Goal: Transaction & Acquisition: Purchase product/service

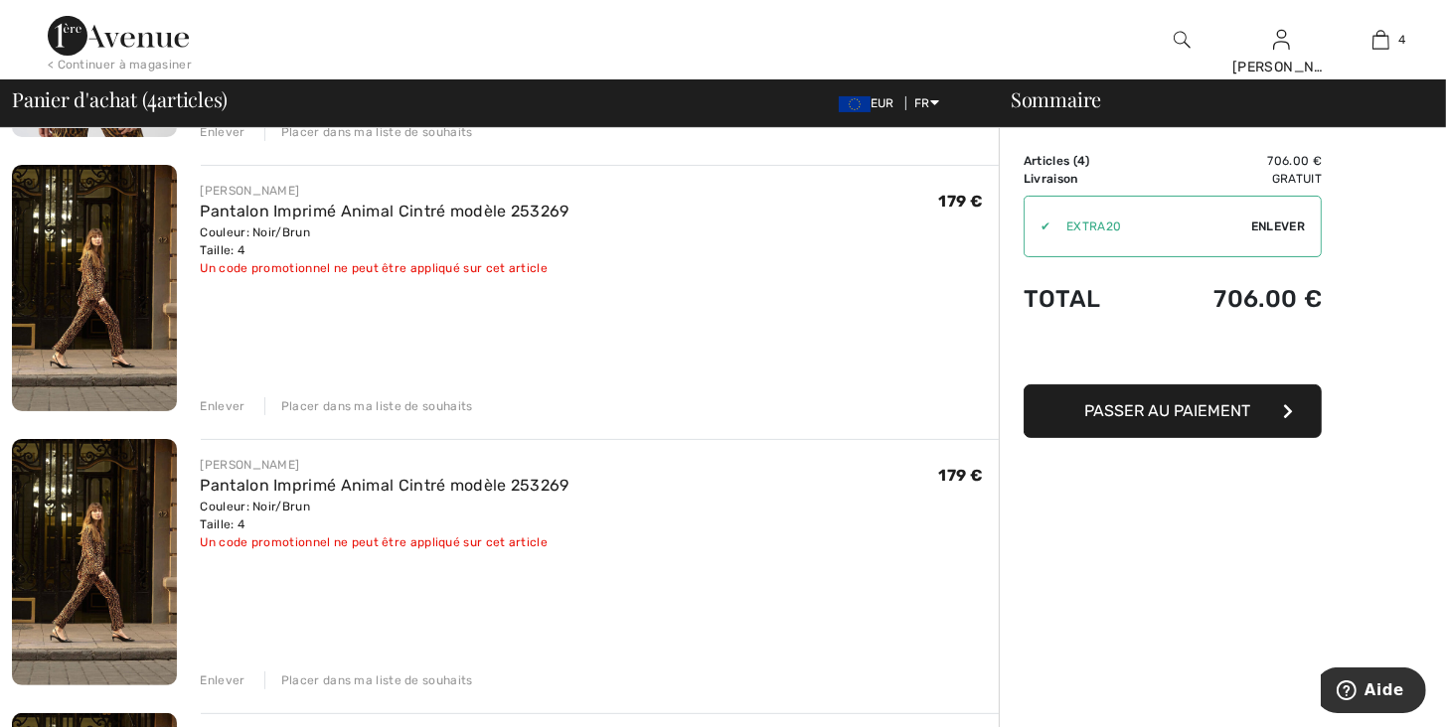
scroll to position [417, 0]
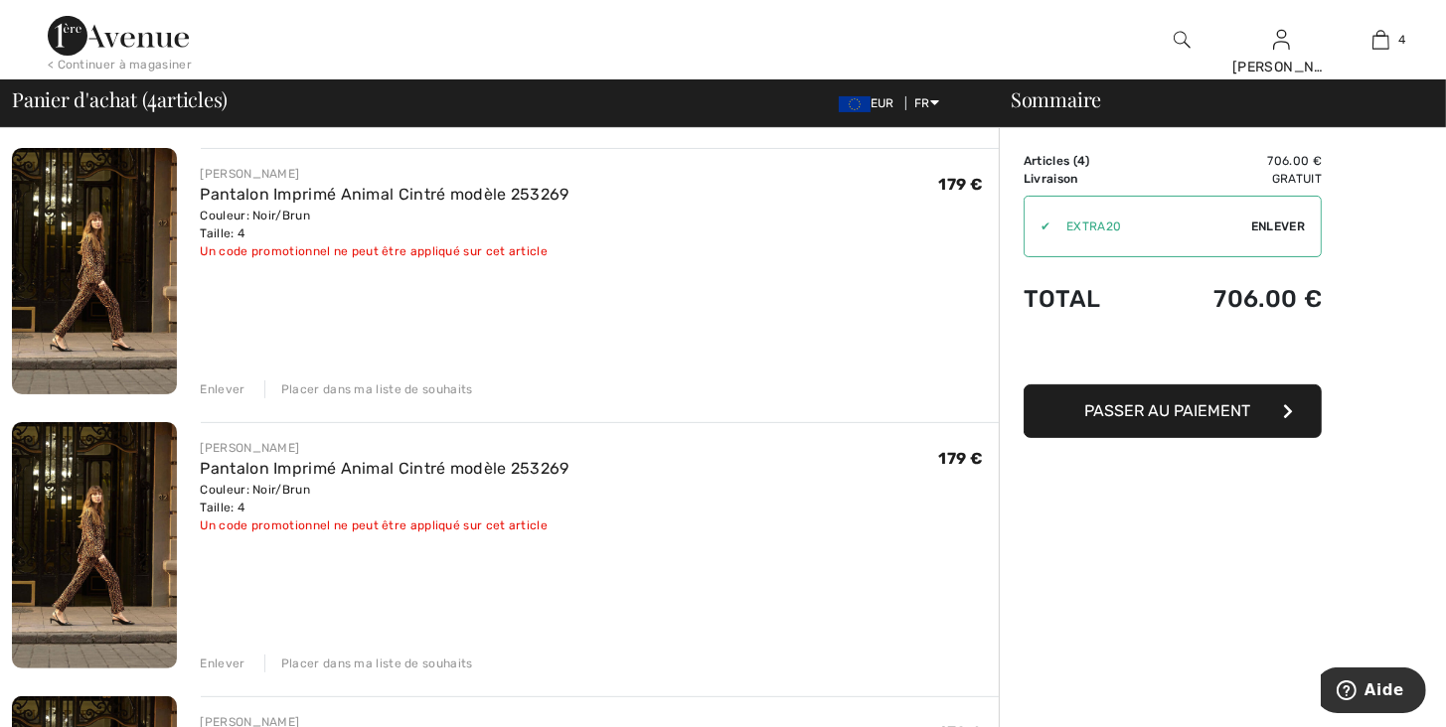
click at [234, 666] on div "Enlever" at bounding box center [223, 664] width 45 height 18
click at [234, 667] on div "Enlever" at bounding box center [223, 664] width 45 height 18
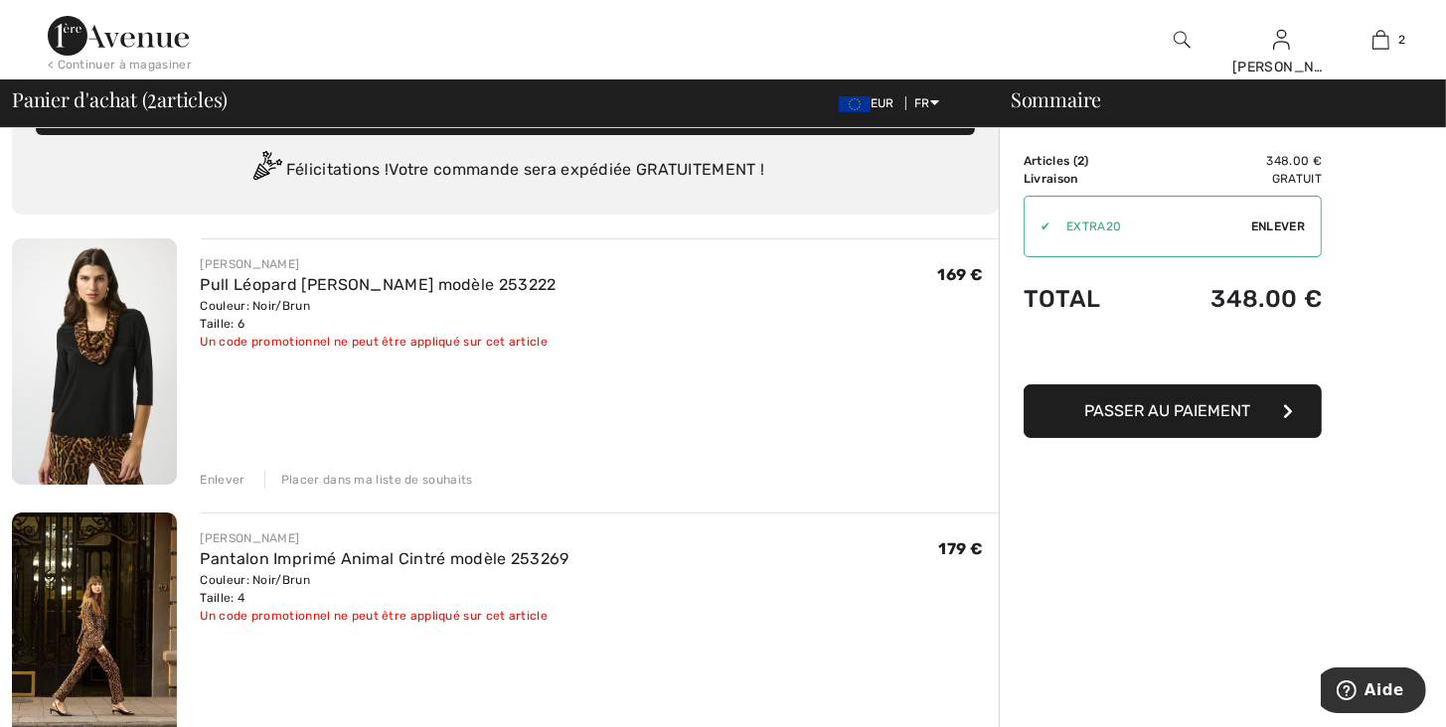
scroll to position [52, 0]
click at [1180, 413] on span "Passer au paiement" at bounding box center [1168, 410] width 166 height 19
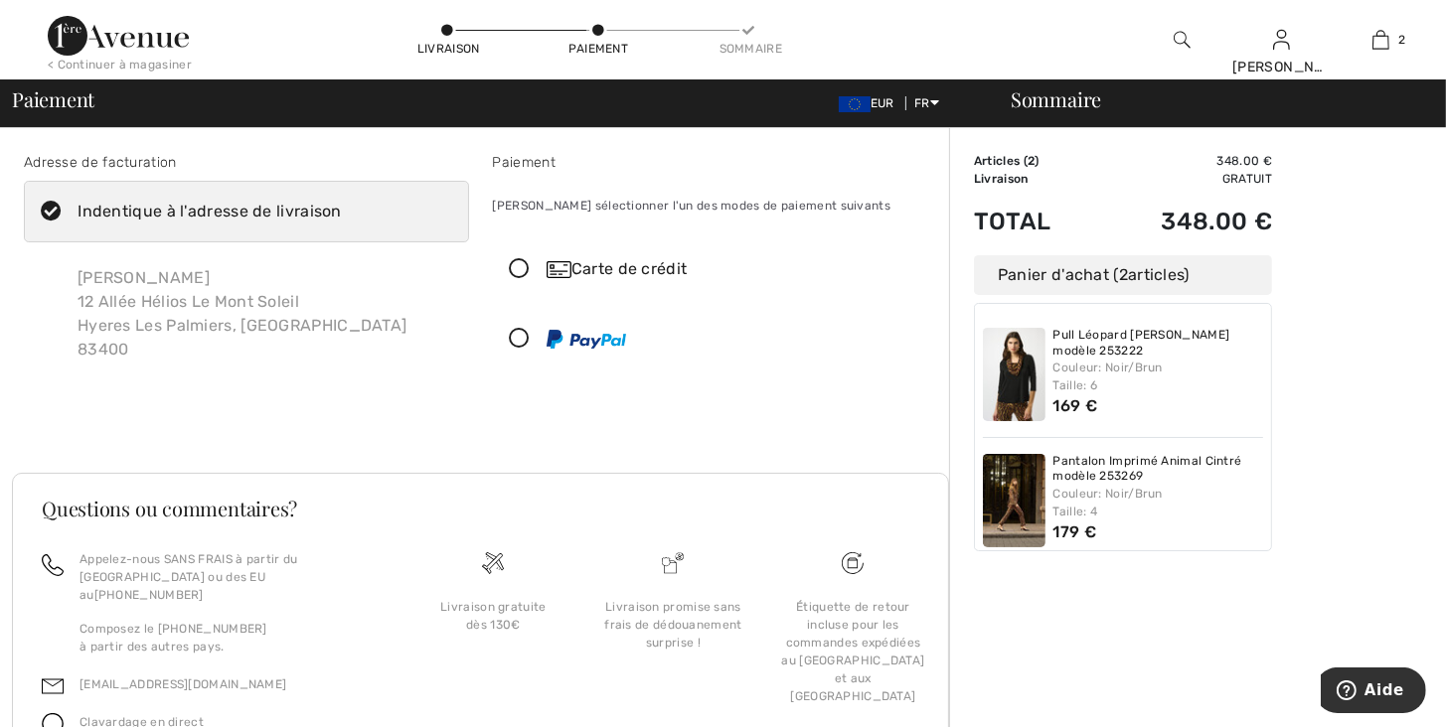
click at [516, 268] on icon at bounding box center [520, 269] width 53 height 21
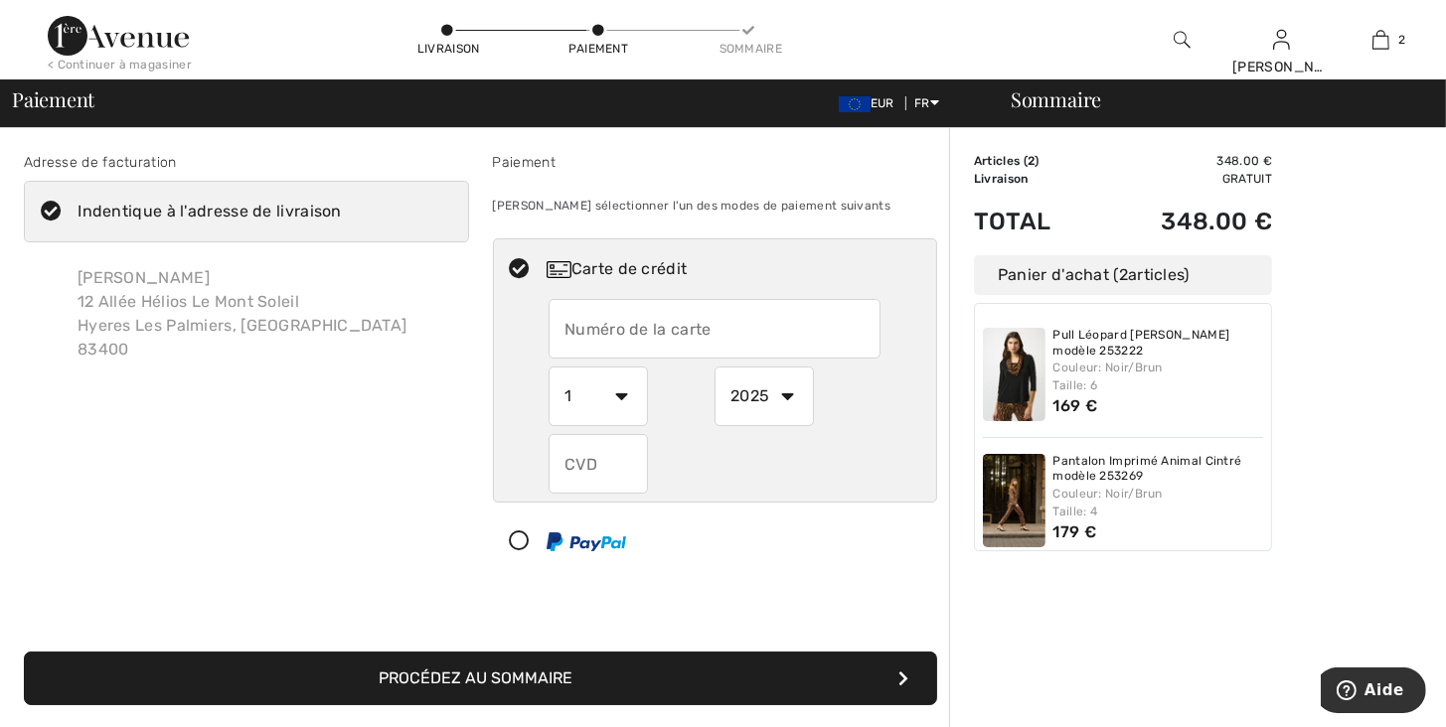
click at [566, 324] on input "text" at bounding box center [714, 329] width 332 height 60
click at [656, 414] on div "1 2 3 4 5 6 7 8 9 10 11 12" at bounding box center [631, 397] width 166 height 60
click at [601, 330] on input "51364660055960140" at bounding box center [714, 329] width 332 height 60
click at [644, 328] on input "51364660055960140" at bounding box center [714, 329] width 332 height 60
click at [669, 328] on input "51364660055960140" at bounding box center [714, 329] width 332 height 60
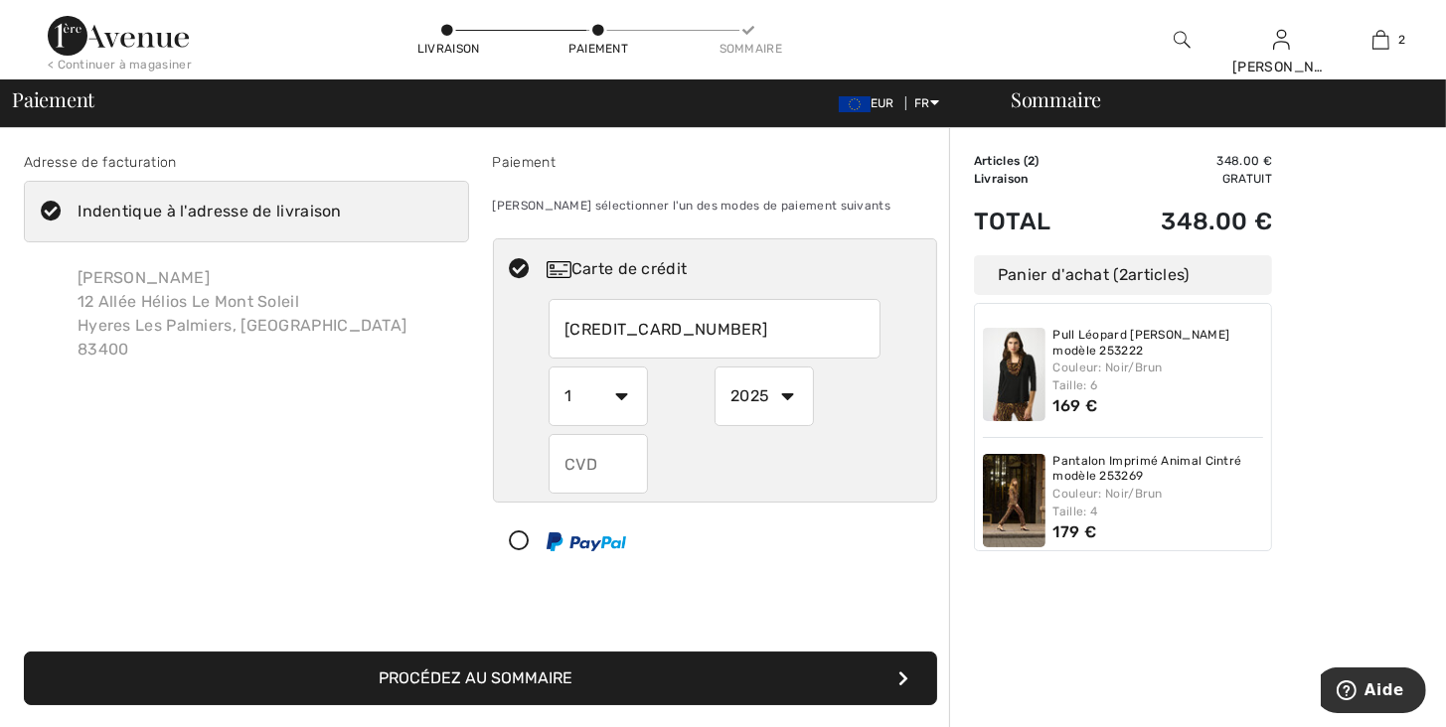
type input "5136466005960140"
click at [616, 395] on select "1 2 3 4 5 6 7 8 9 10 11 12" at bounding box center [597, 397] width 99 height 60
select select "10"
click at [548, 367] on select "1 2 3 4 5 6 7 8 9 10 11 12" at bounding box center [597, 397] width 99 height 60
click at [785, 392] on select "2025 2026 2027 2028 2029 2030 2031 2032 2033 2034 2035" at bounding box center [763, 397] width 99 height 60
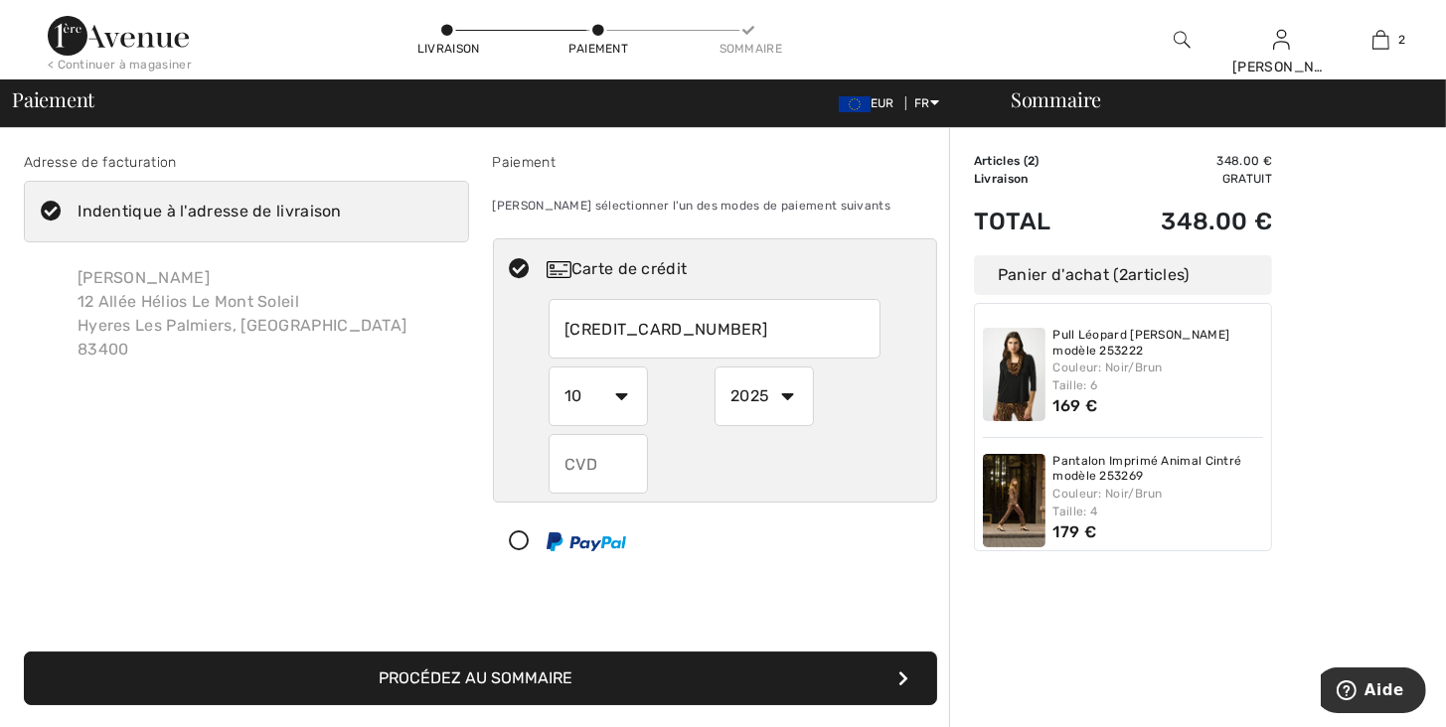
select select "2027"
click at [714, 367] on select "2025 2026 2027 2028 2029 2030 2031 2032 2033 2034 2035" at bounding box center [763, 397] width 99 height 60
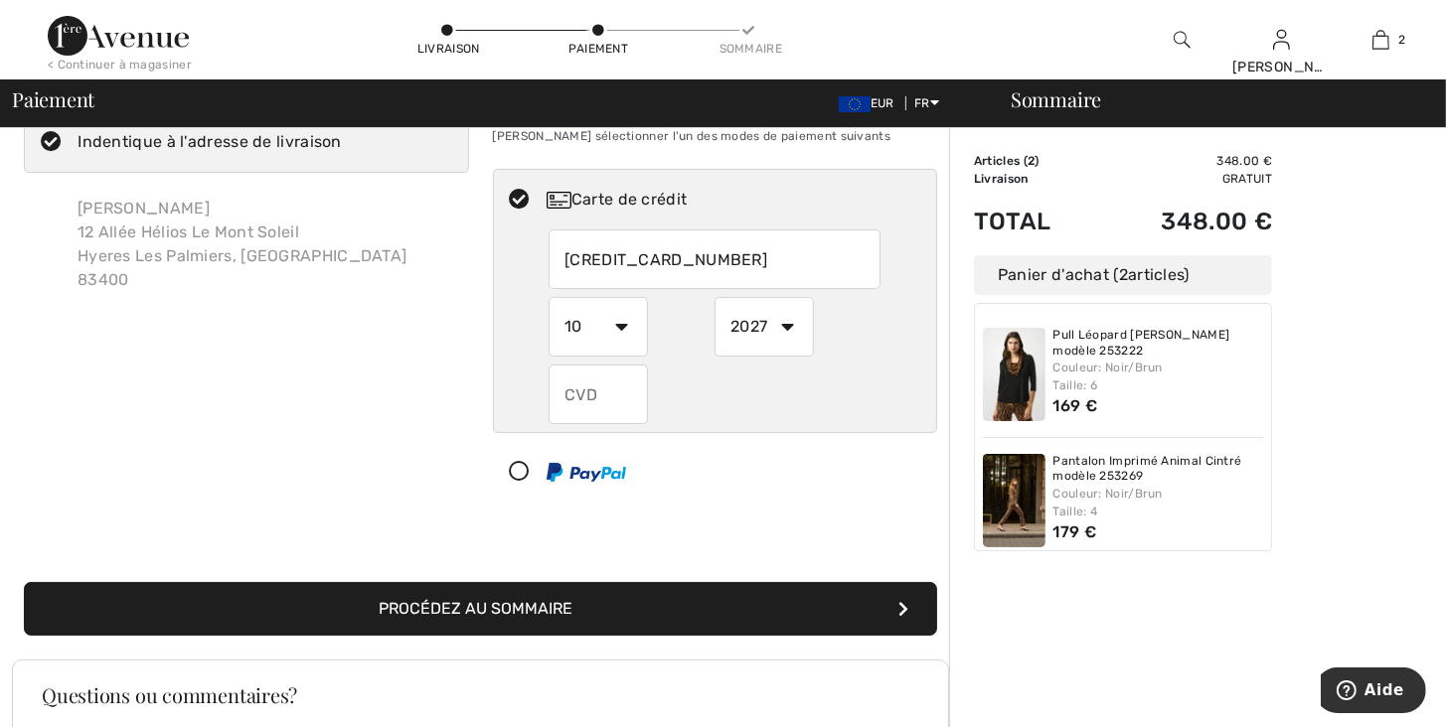
scroll to position [78, 0]
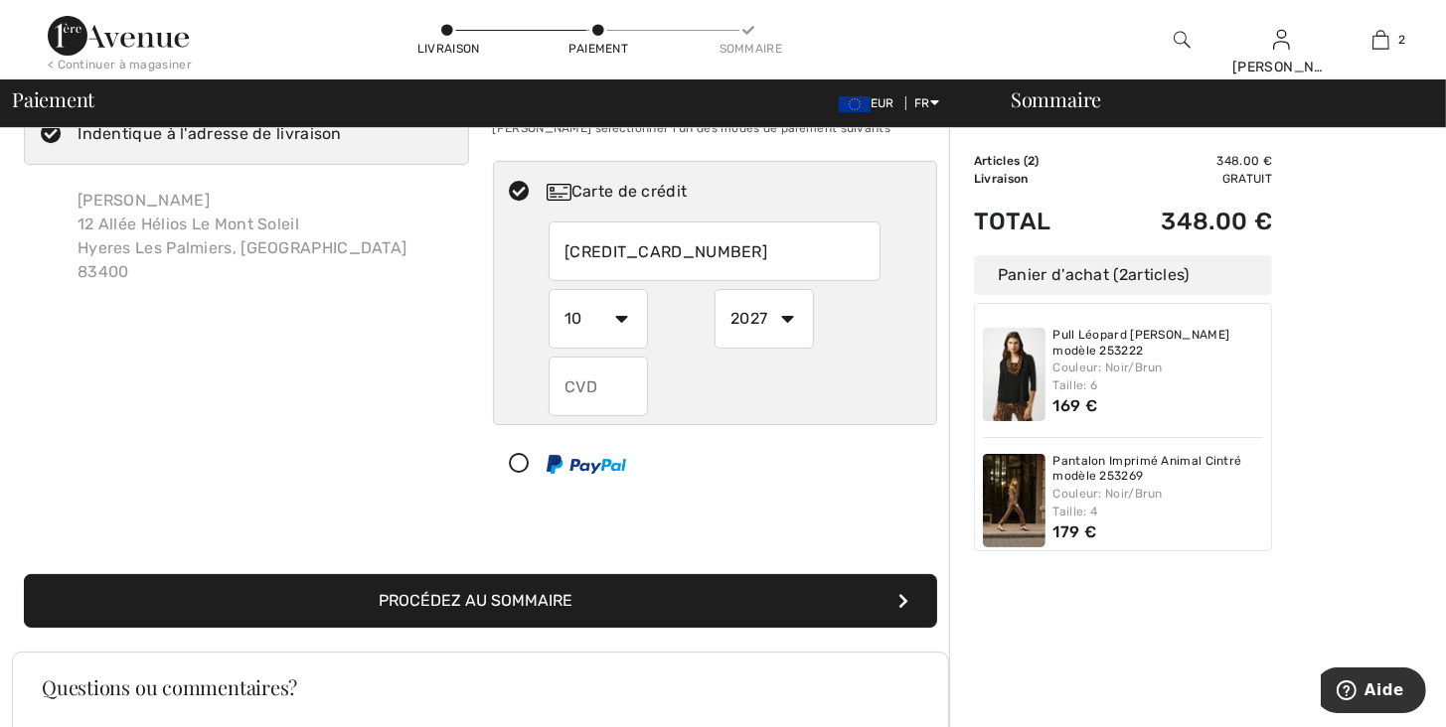
click at [859, 603] on button "Procédez au sommaire" at bounding box center [480, 601] width 913 height 54
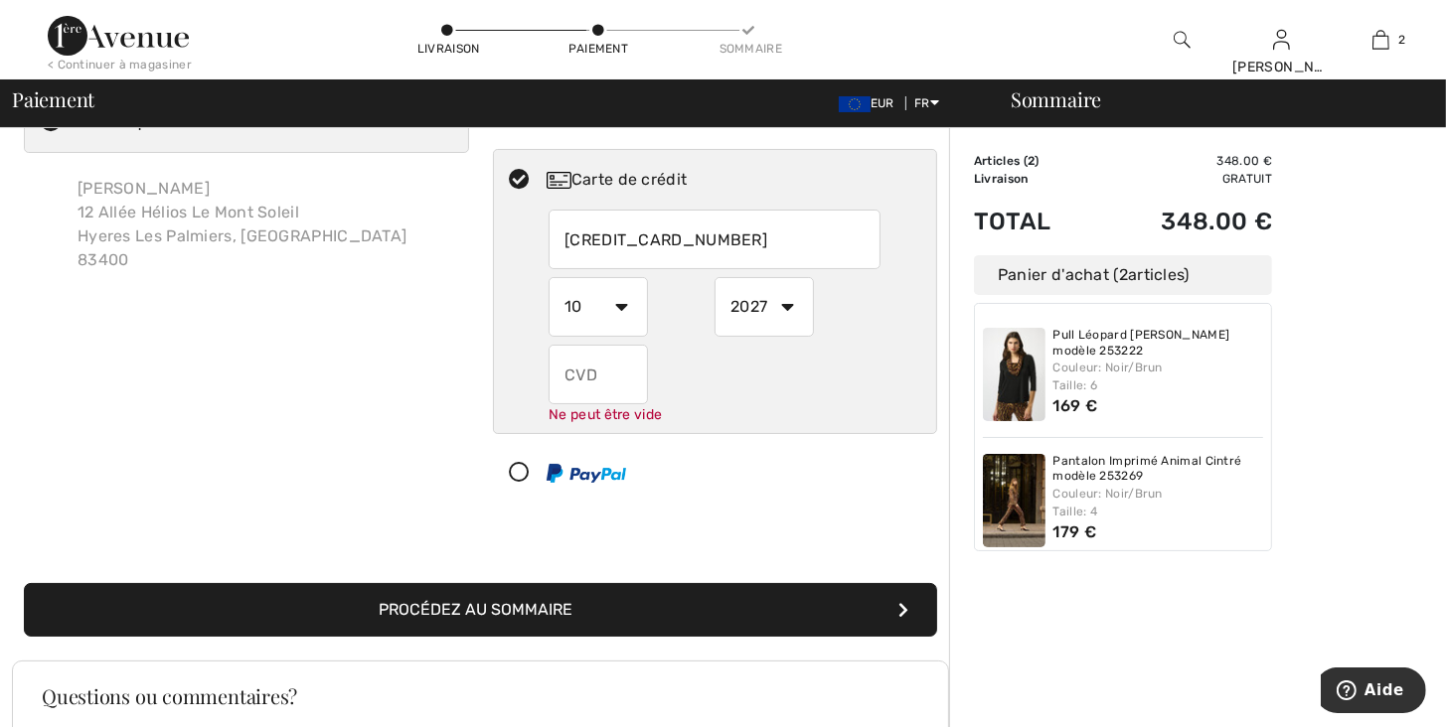
scroll to position [87, 0]
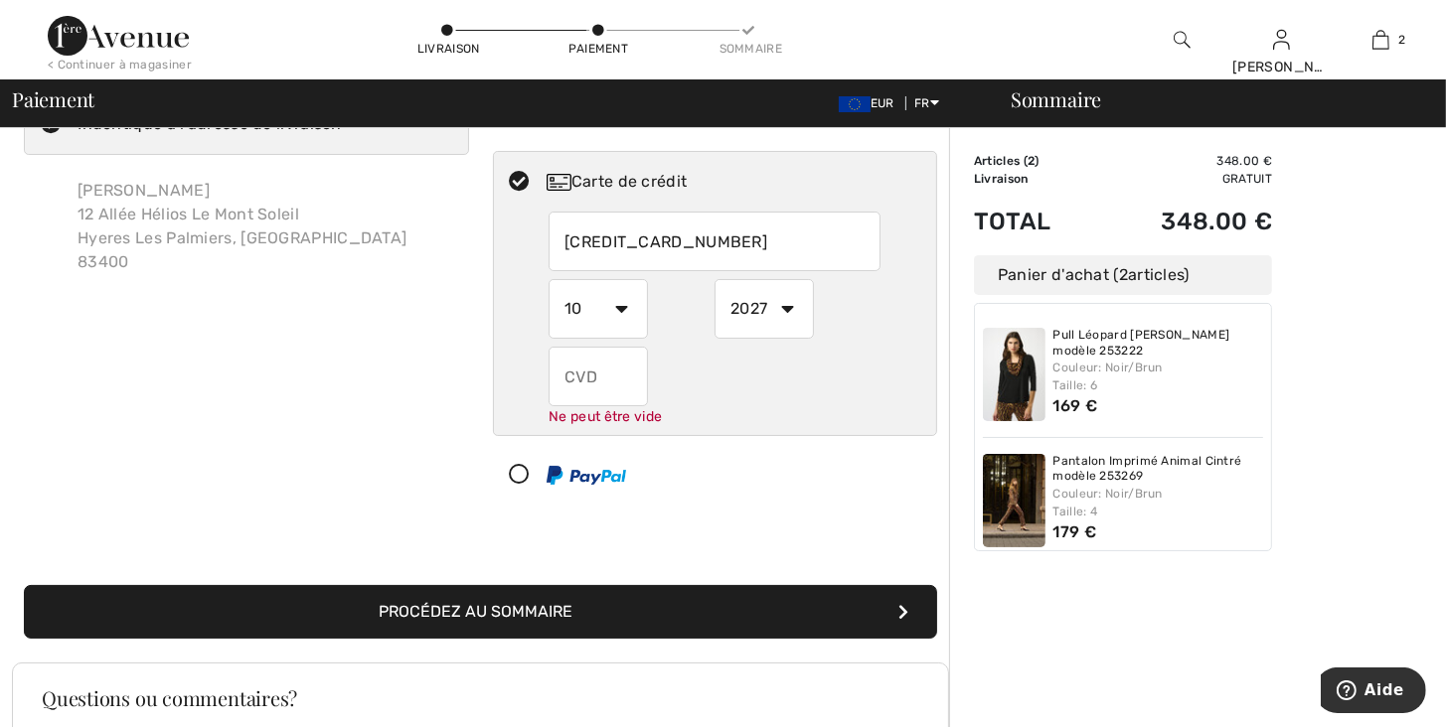
click at [607, 376] on input "text" at bounding box center [597, 377] width 99 height 60
type input "229"
click at [590, 617] on div "Adresse de facturation Indentique à l'adresse de livraison Christiane Ballestra…" at bounding box center [480, 340] width 937 height 646
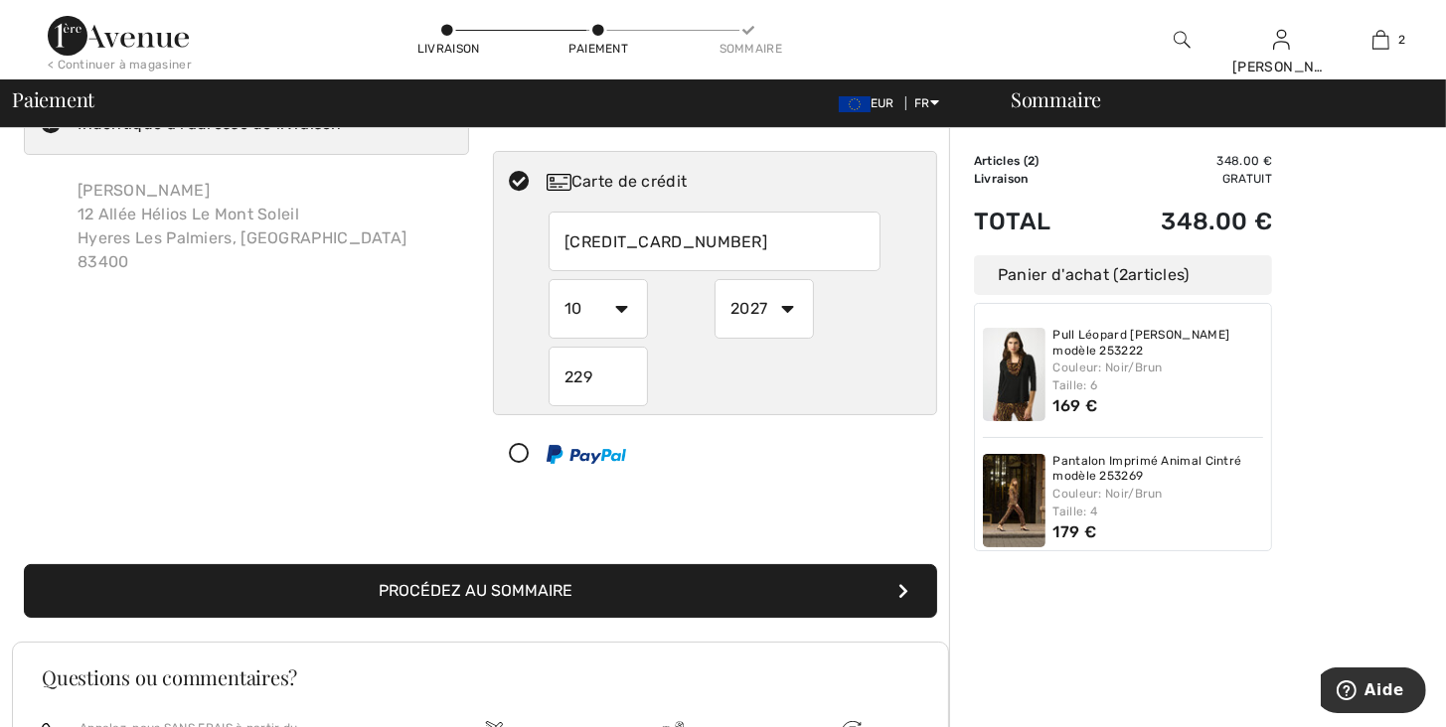
scroll to position [0, 0]
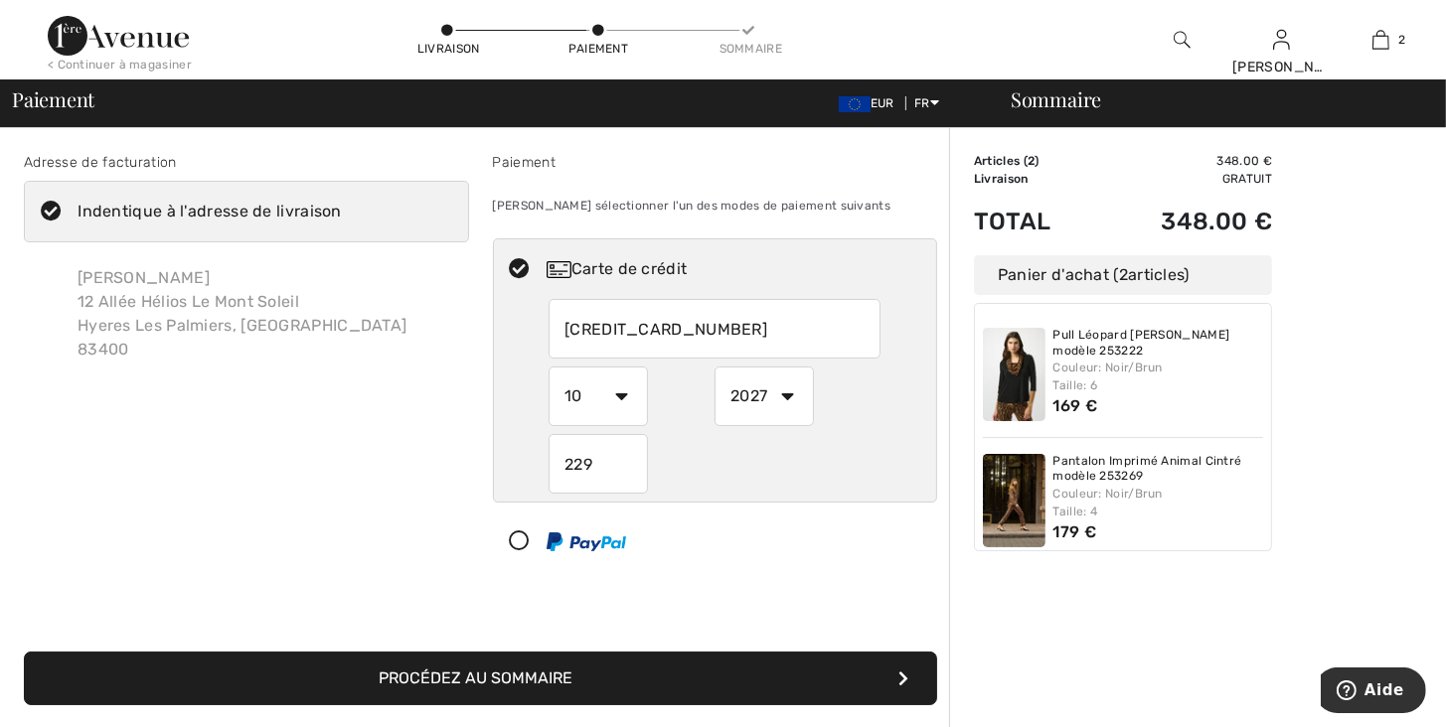
click at [580, 279] on div "Carte de crédit" at bounding box center [734, 269] width 377 height 24
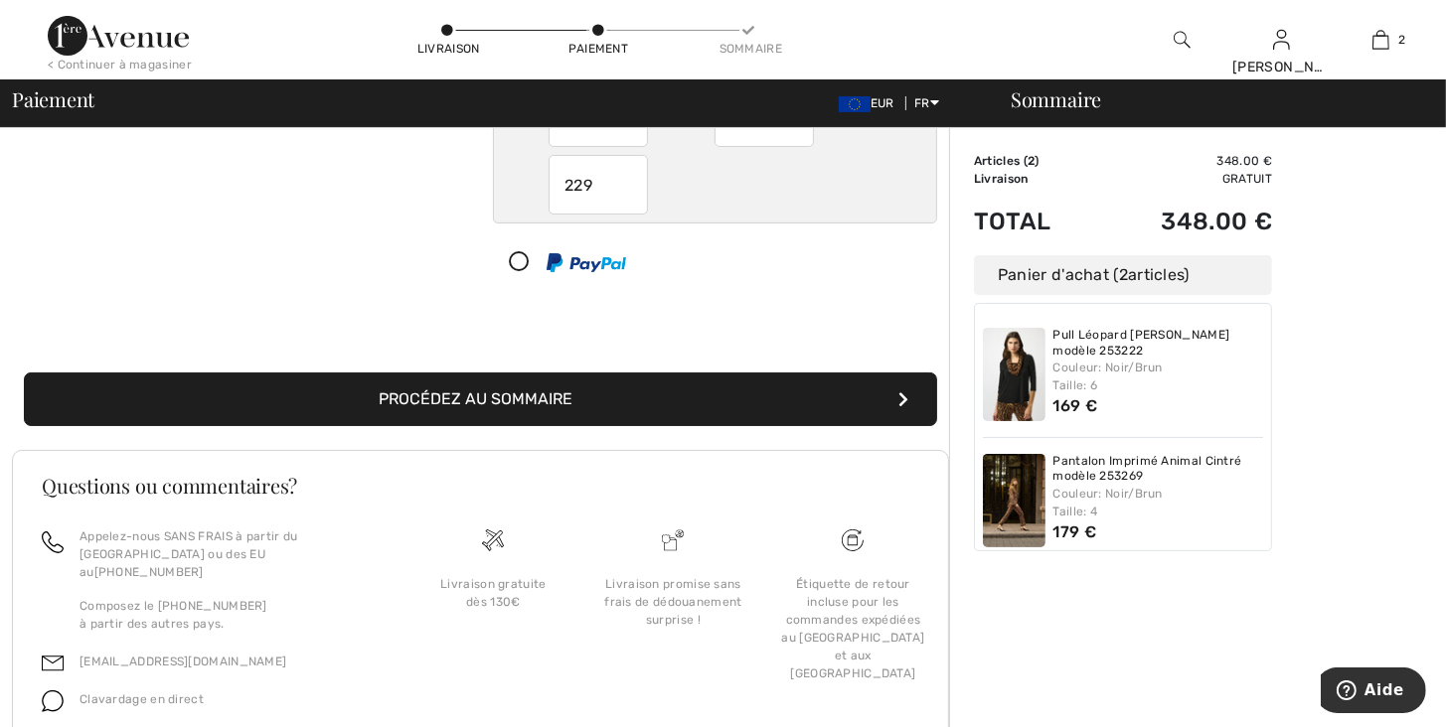
scroll to position [348, 0]
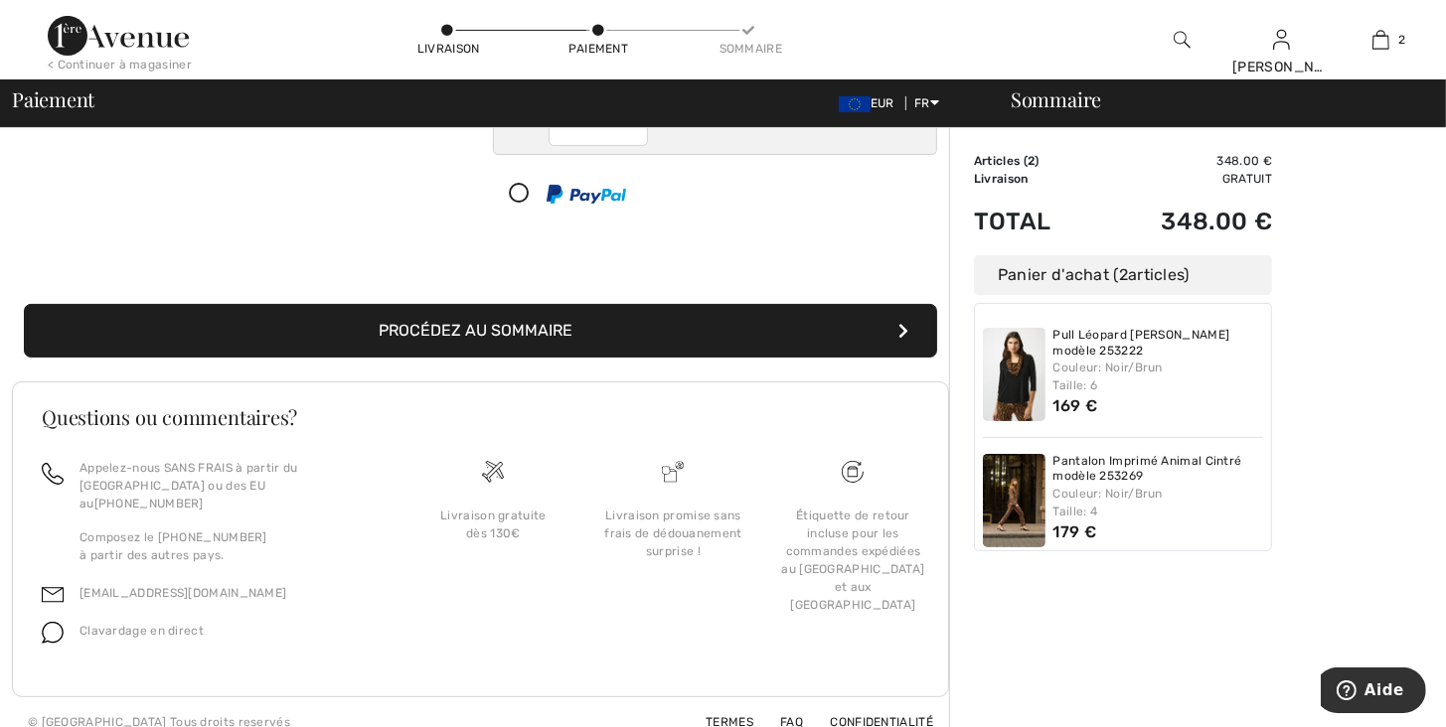
click at [751, 333] on button "Procédez au sommaire" at bounding box center [480, 331] width 913 height 54
click at [913, 339] on button "Procédez au sommaire" at bounding box center [480, 331] width 913 height 54
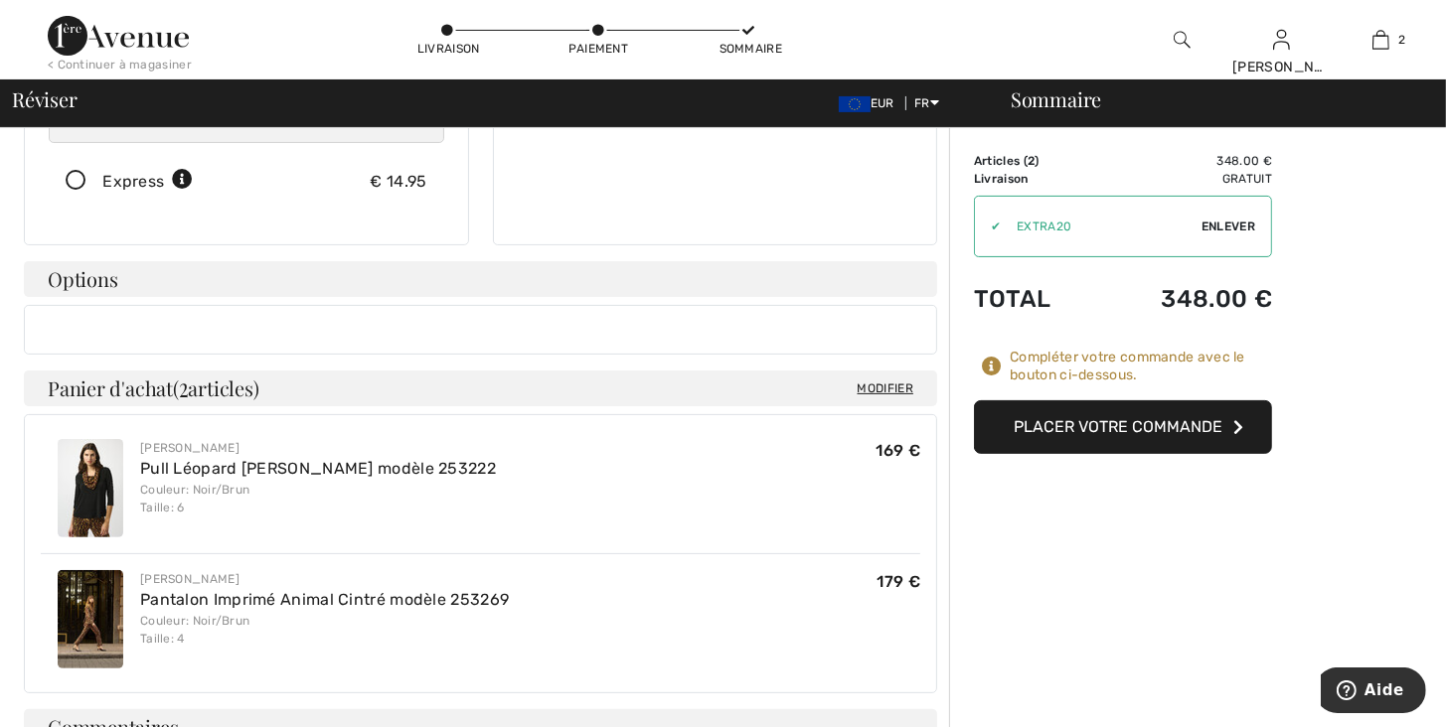
scroll to position [369, 0]
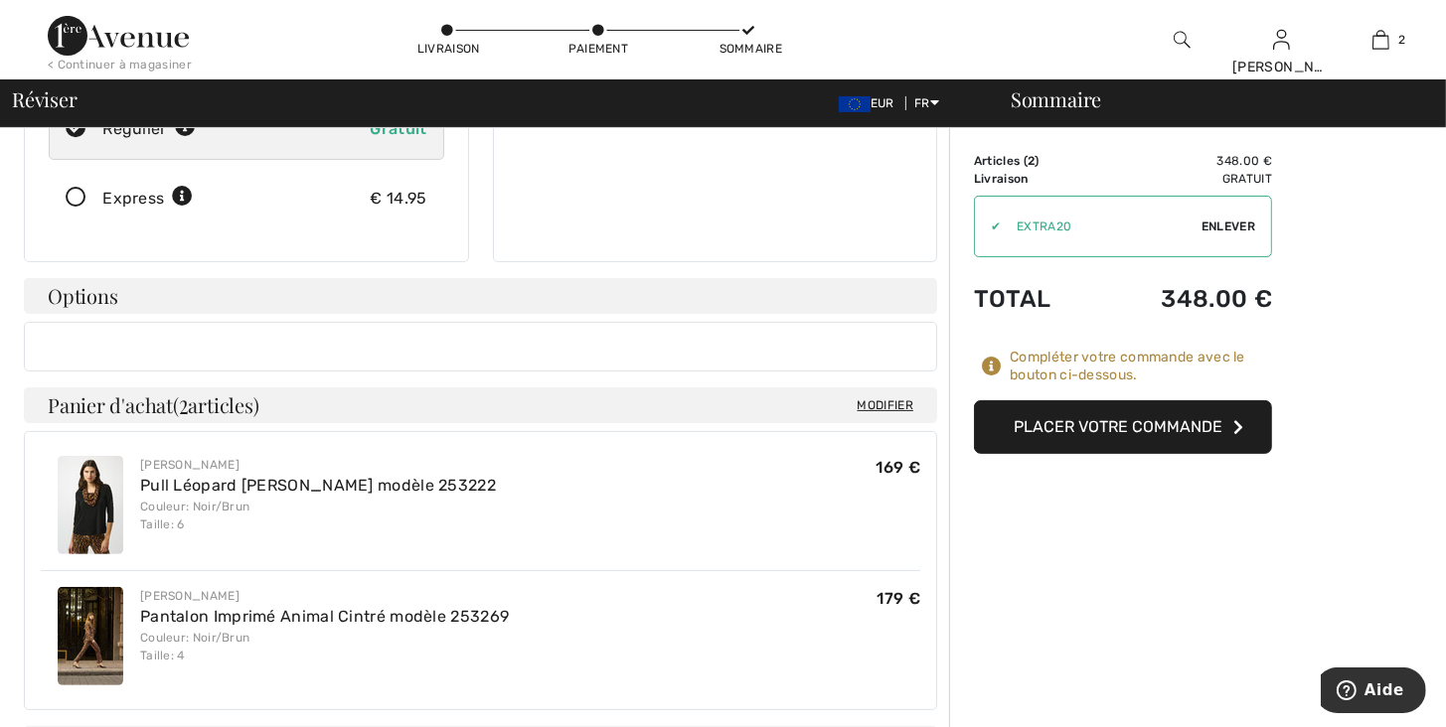
click at [1106, 426] on button "Placer votre commande" at bounding box center [1123, 427] width 298 height 54
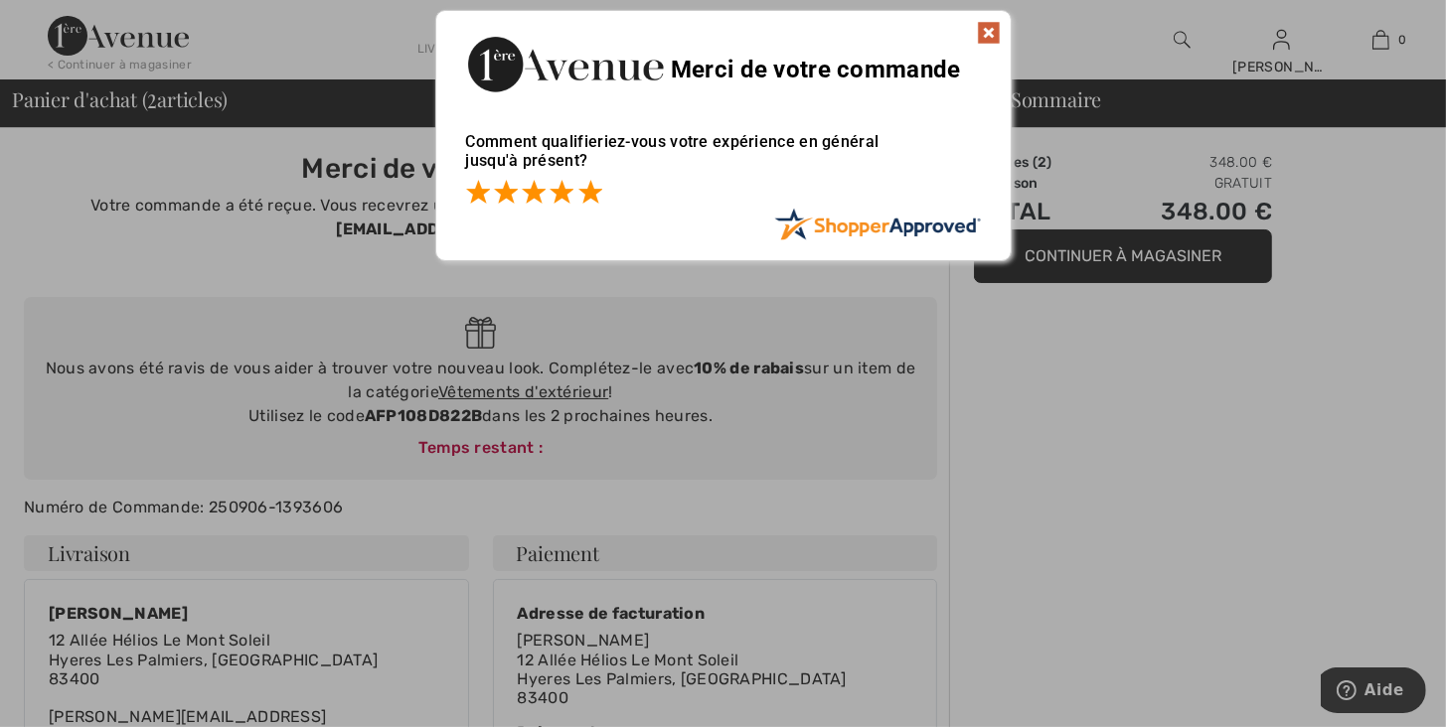
click at [588, 201] on span at bounding box center [590, 192] width 24 height 24
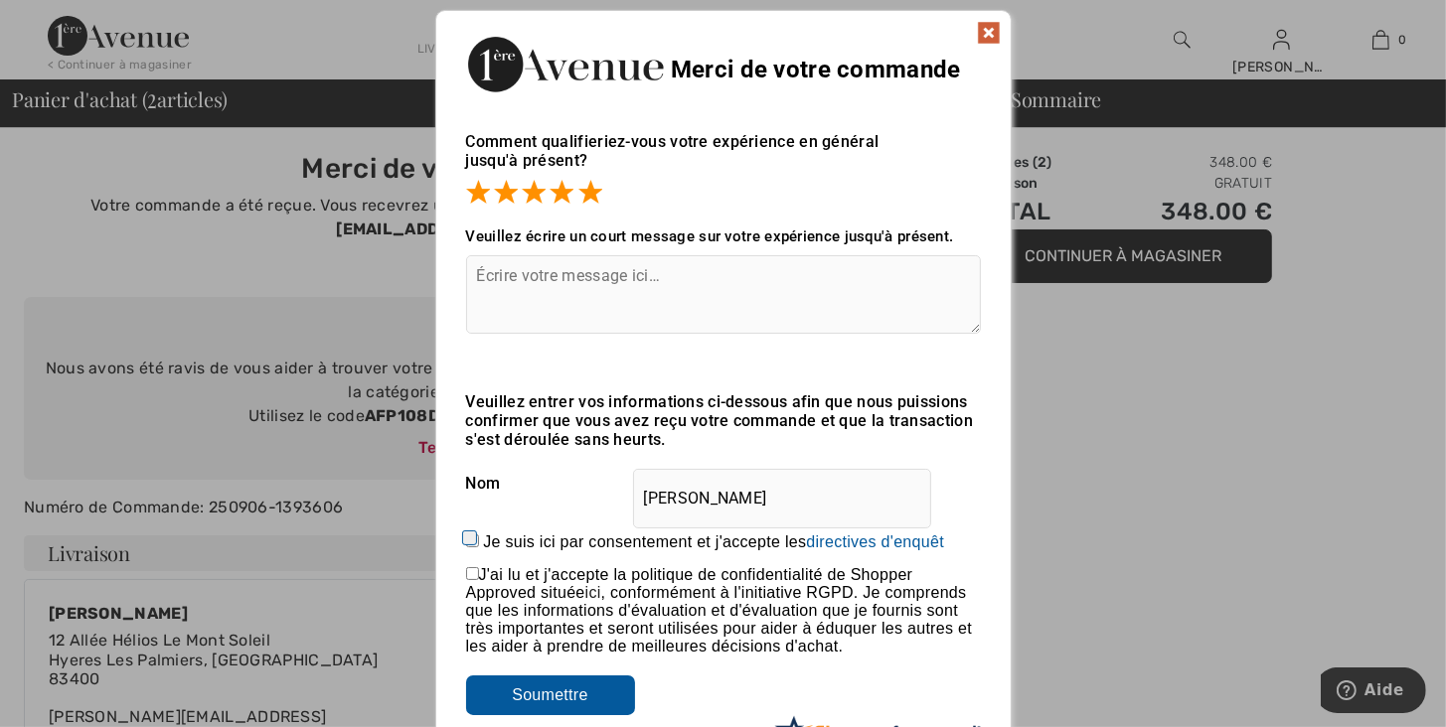
drag, startPoint x: 465, startPoint y: 533, endPoint x: 516, endPoint y: 682, distance: 157.4
click at [466, 535] on input "Je suis ici par consentement et j'accepte les En soumettant une évaluation, vou…" at bounding box center [472, 541] width 13 height 13
checkbox input "true"
click at [519, 299] on textarea at bounding box center [723, 294] width 515 height 78
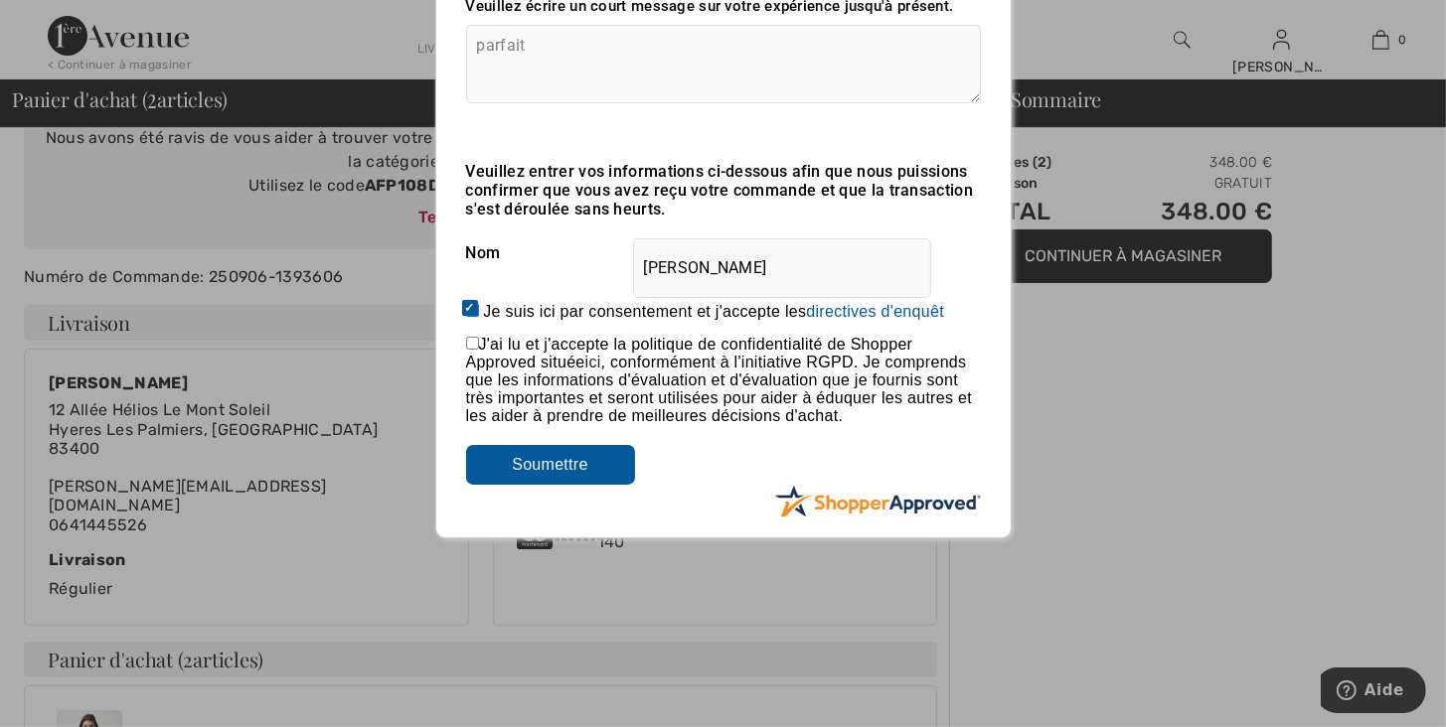
scroll to position [233, 0]
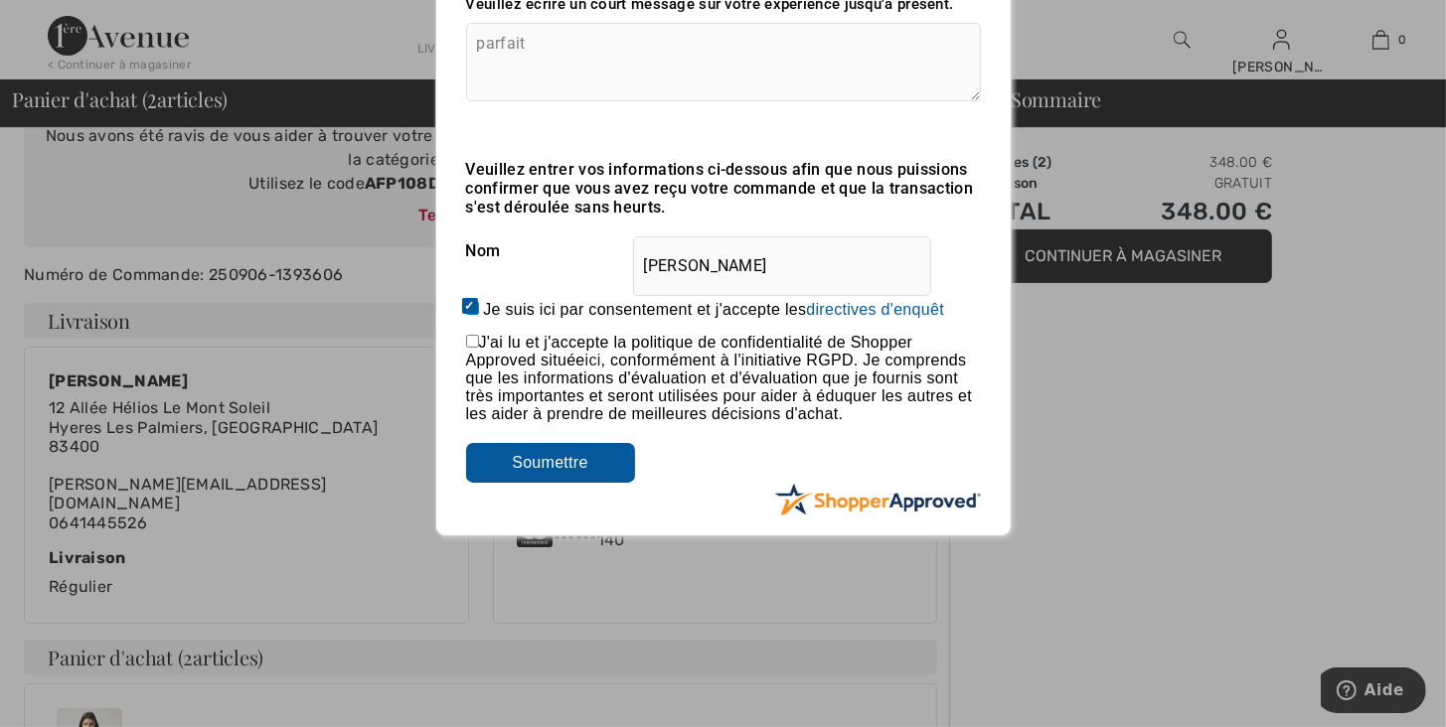
click at [547, 469] on input "Soumettre" at bounding box center [550, 463] width 169 height 40
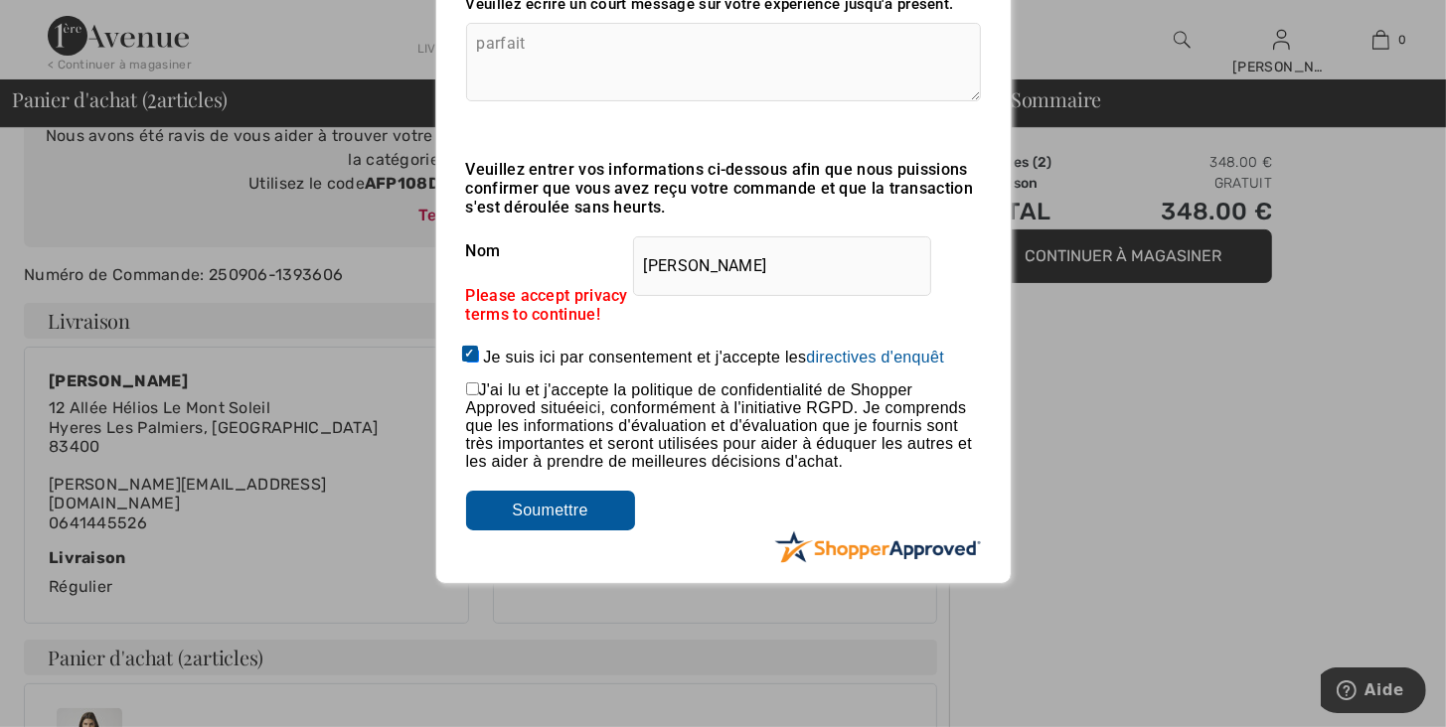
click at [531, 41] on textarea "parfait" at bounding box center [723, 62] width 515 height 78
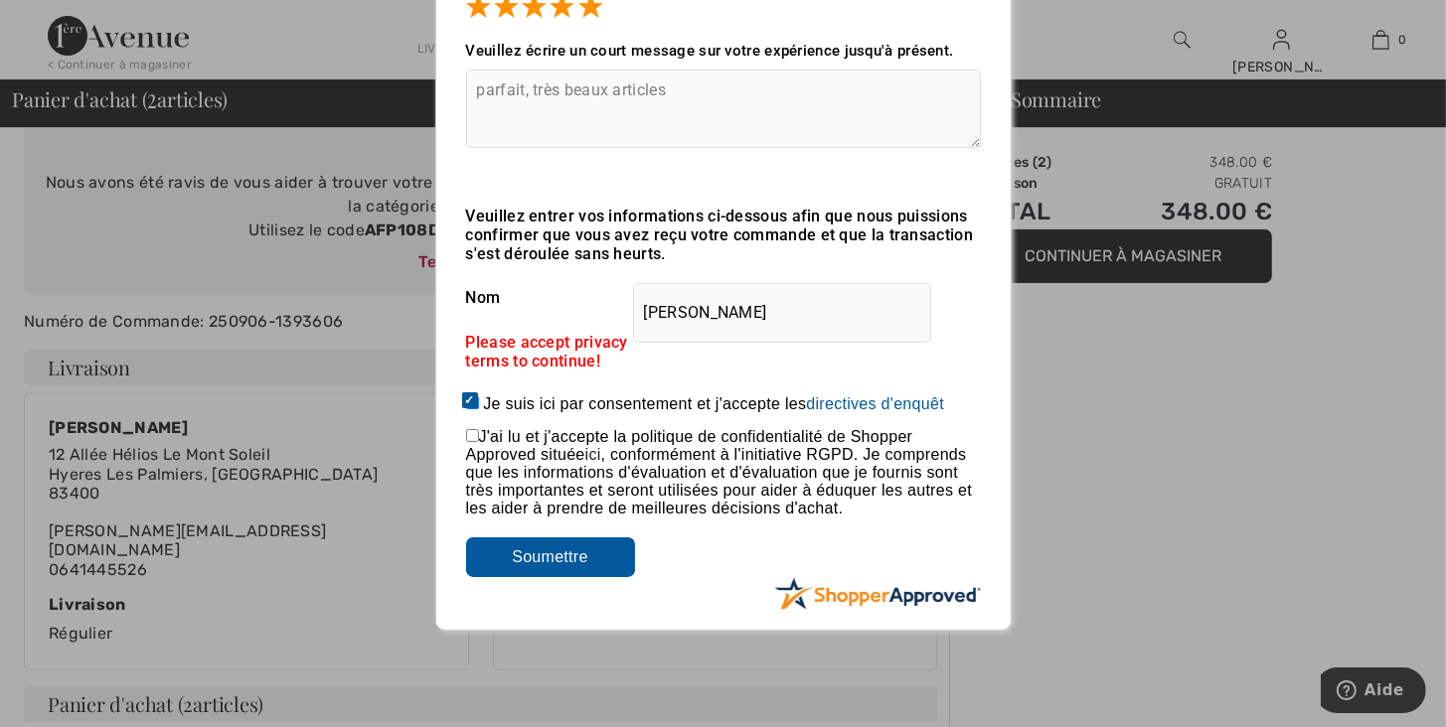
type textarea "parfait, très beaux articles"
click at [539, 559] on input "Soumettre" at bounding box center [550, 558] width 169 height 40
click at [582, 564] on input "Soumettre" at bounding box center [550, 558] width 169 height 40
click at [470, 435] on input "checkbox" at bounding box center [472, 435] width 13 height 13
checkbox input "true"
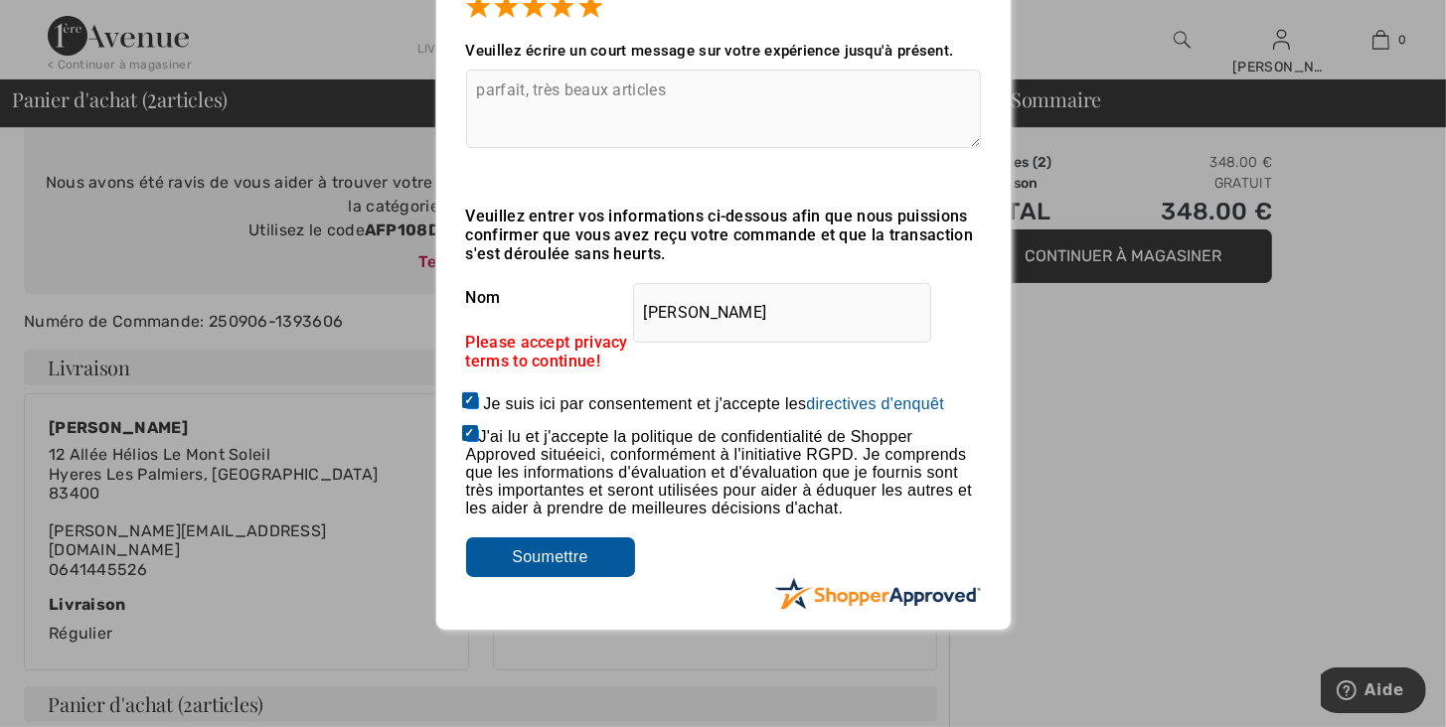
click at [545, 559] on input "Soumettre" at bounding box center [550, 558] width 169 height 40
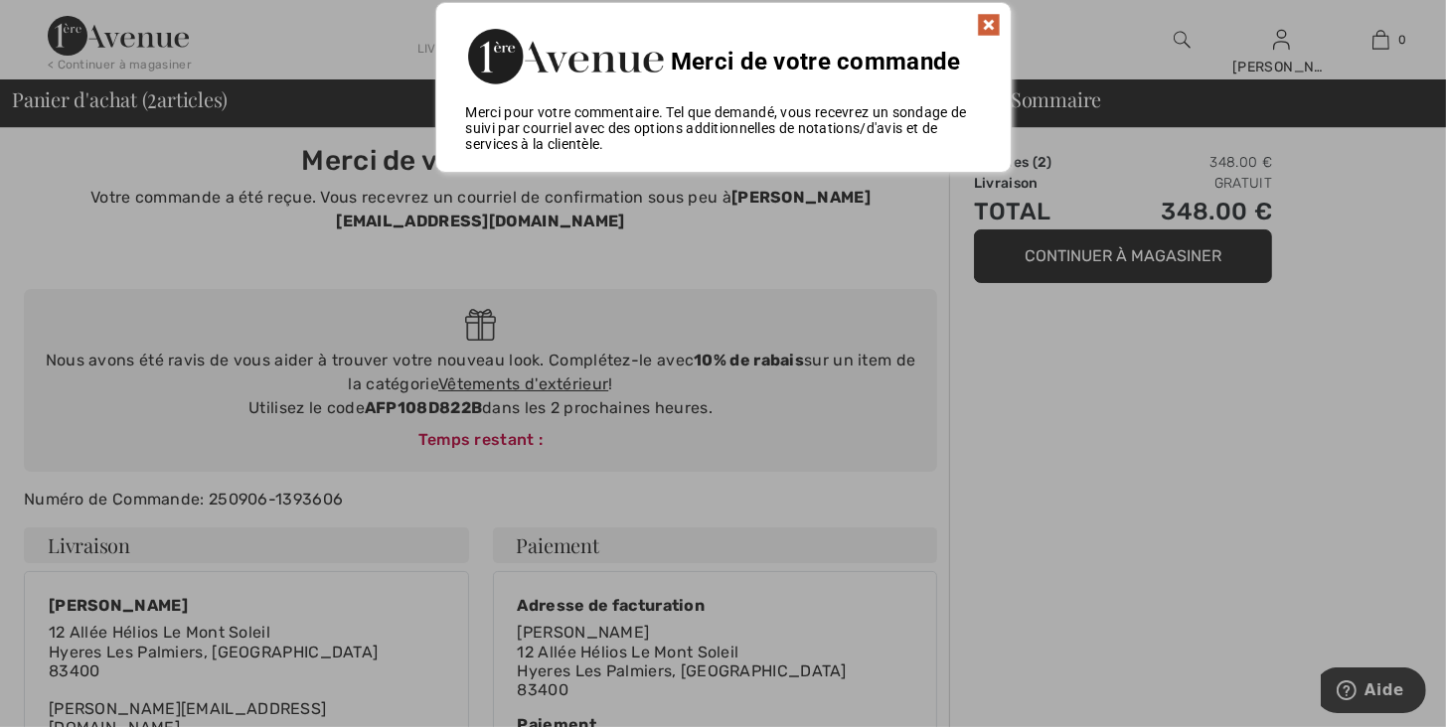
scroll to position [0, 0]
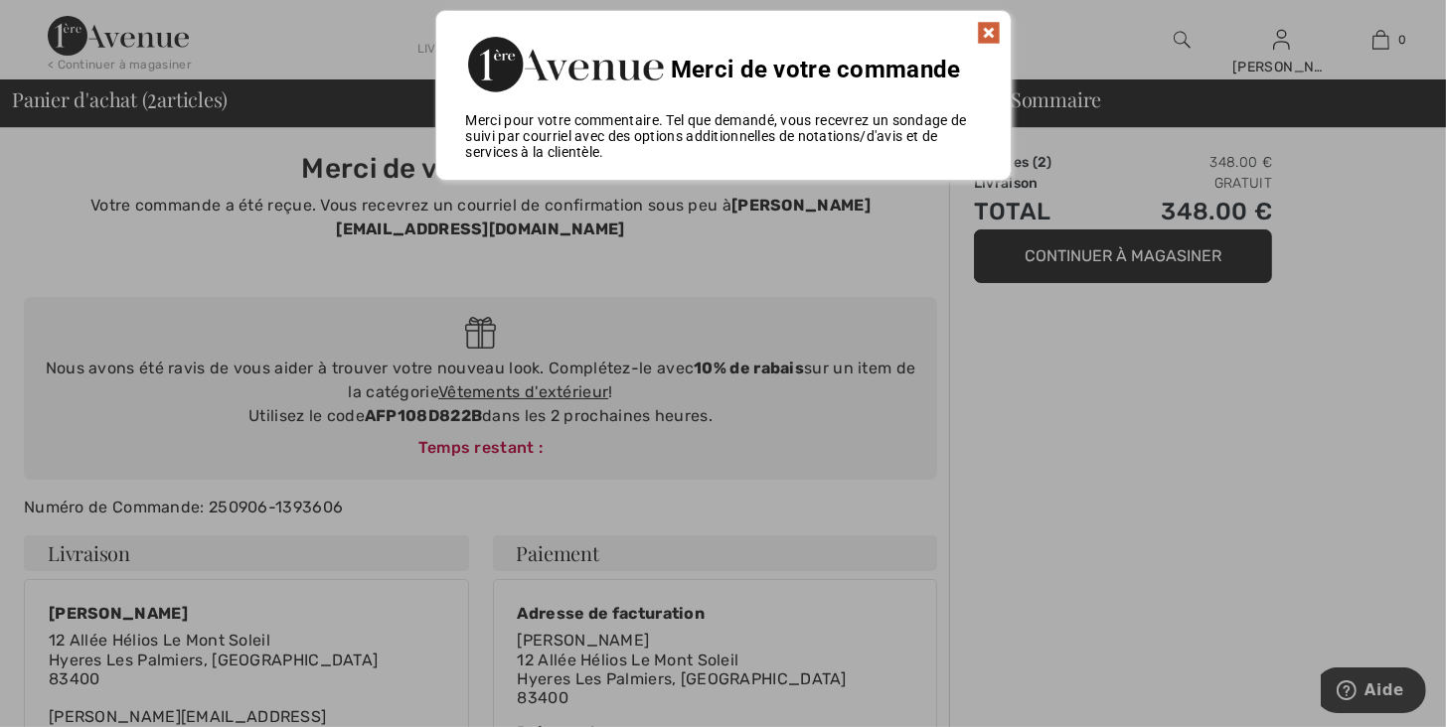
click at [1161, 250] on div at bounding box center [723, 363] width 1446 height 727
click at [981, 31] on img at bounding box center [989, 33] width 24 height 24
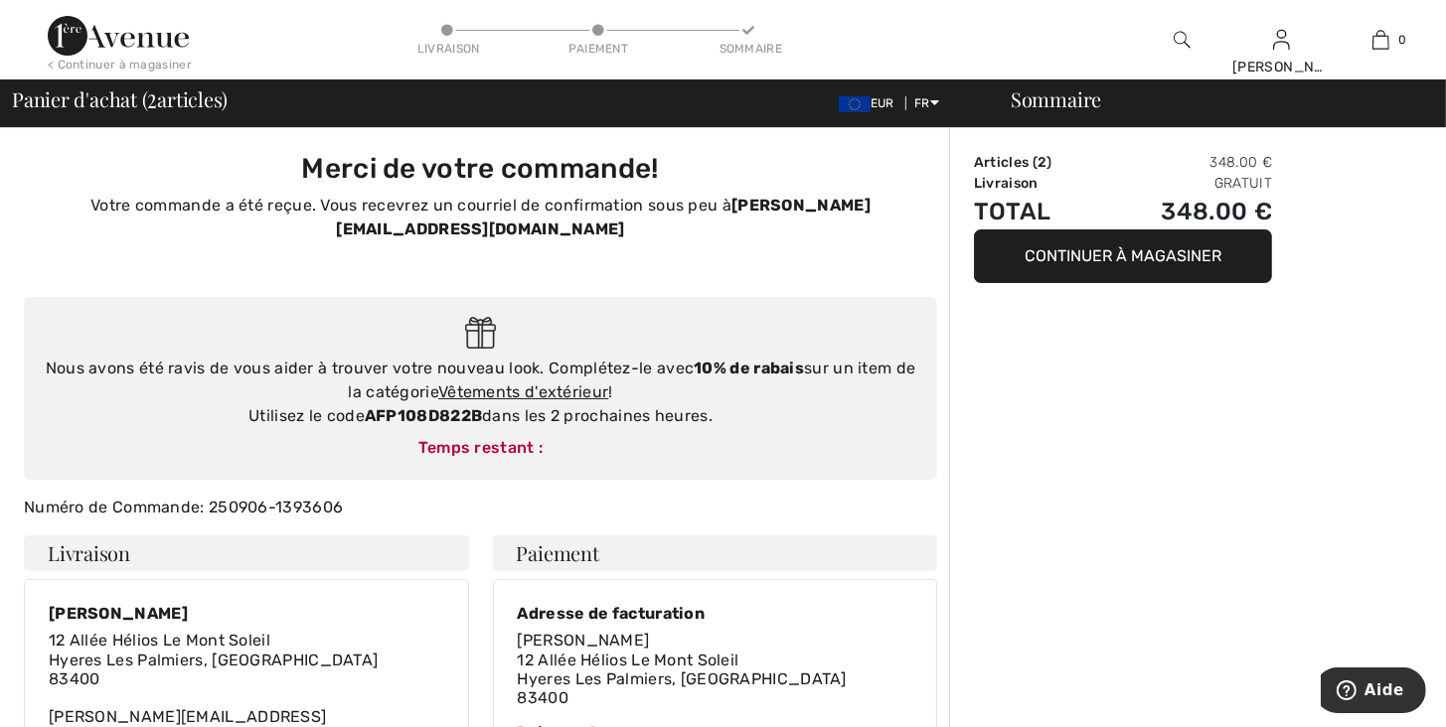
click at [1085, 244] on button "Continuer à magasiner" at bounding box center [1123, 257] width 298 height 54
